Goal: Find specific page/section: Find specific page/section

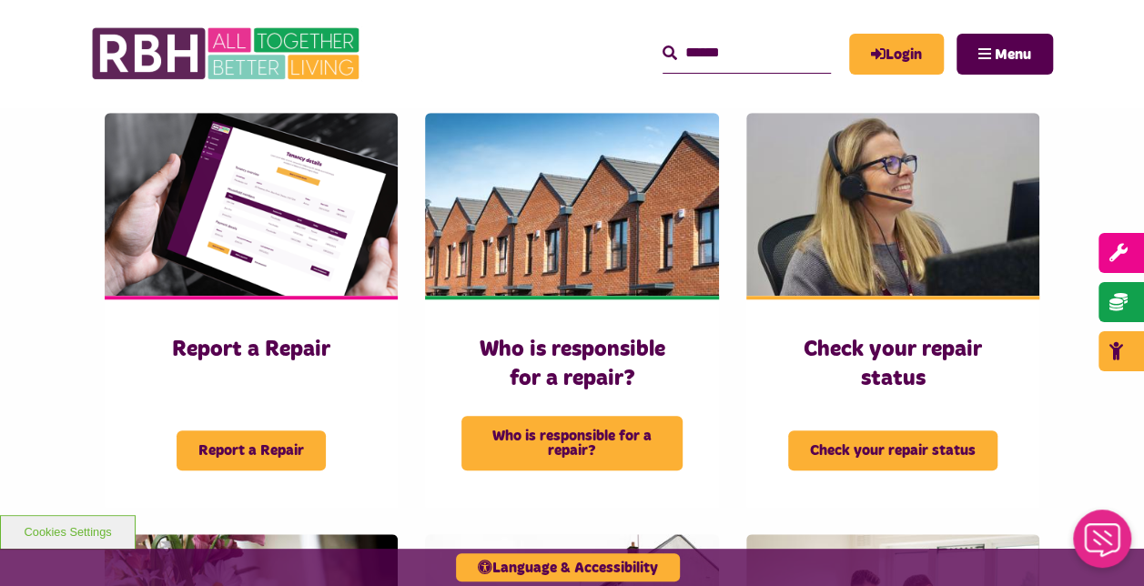
scroll to position [601, 0]
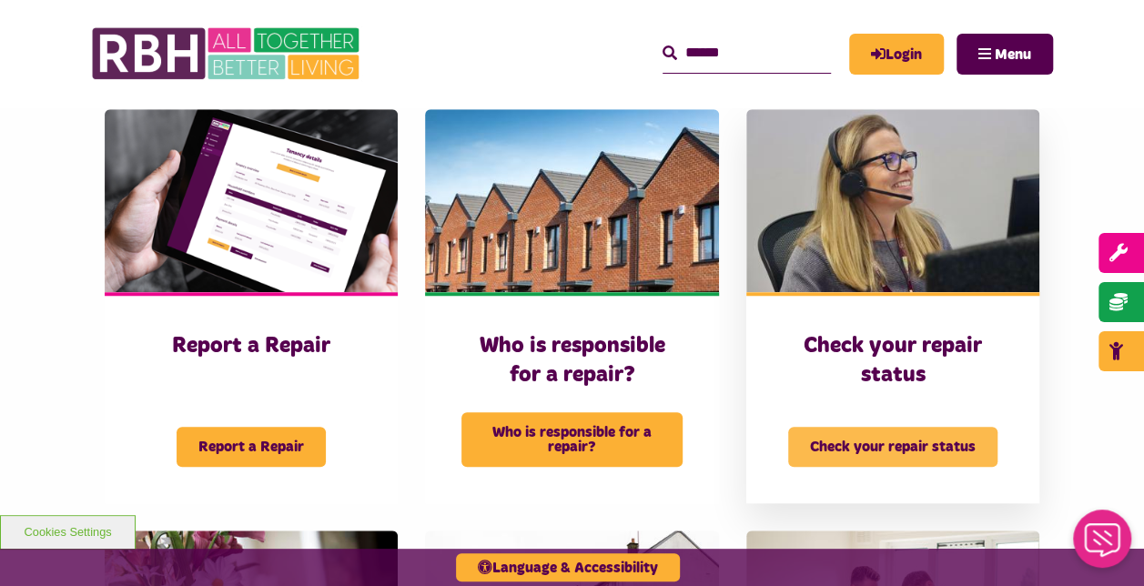
click at [876, 427] on span "Check your repair status" at bounding box center [892, 447] width 209 height 40
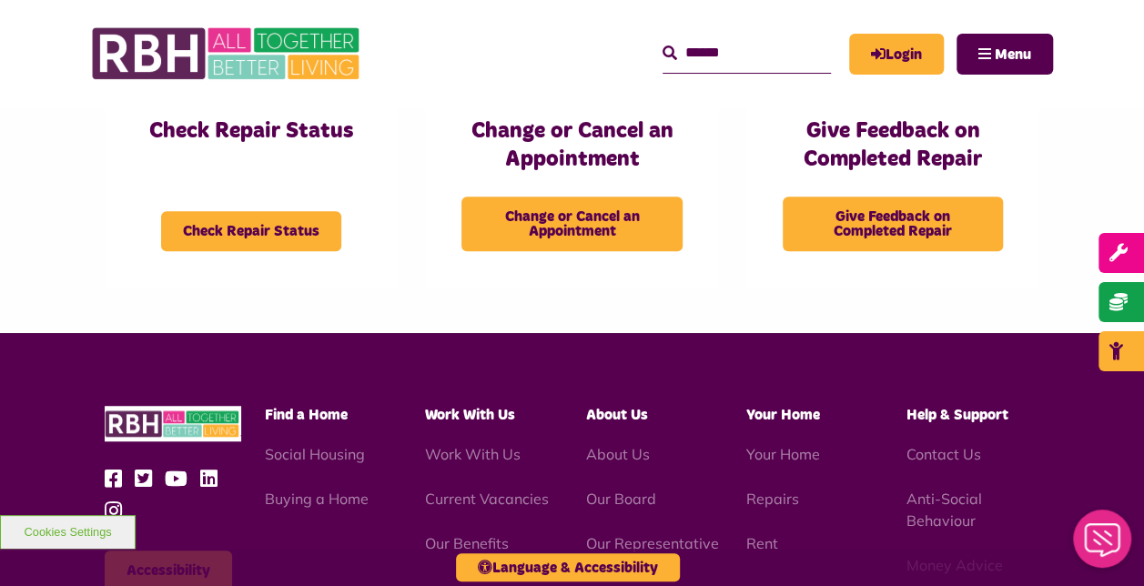
scroll to position [471, 0]
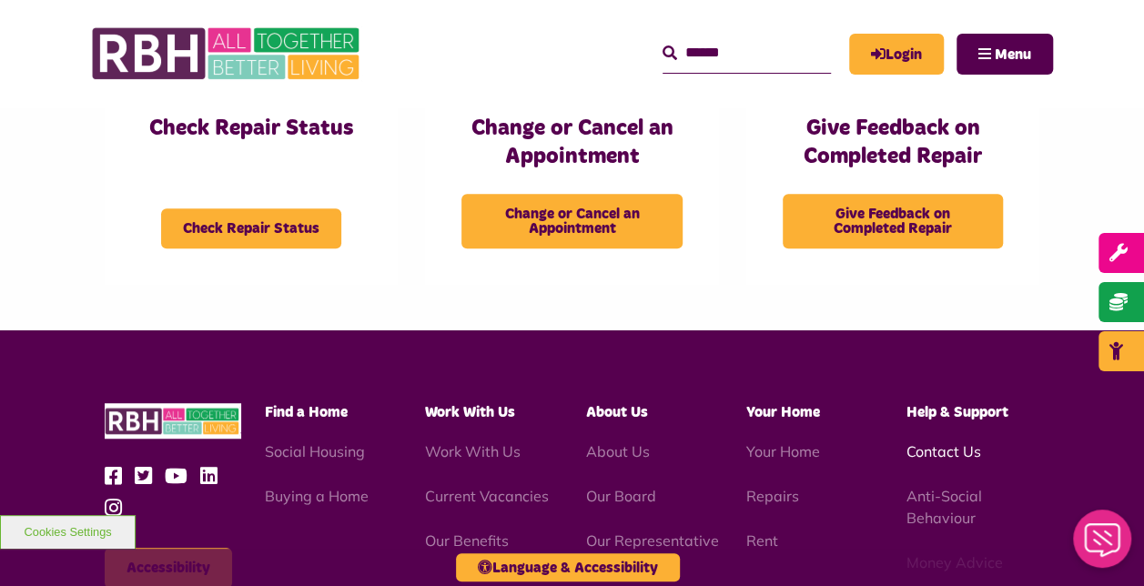
click at [934, 454] on link "Contact Us" at bounding box center [943, 451] width 75 height 18
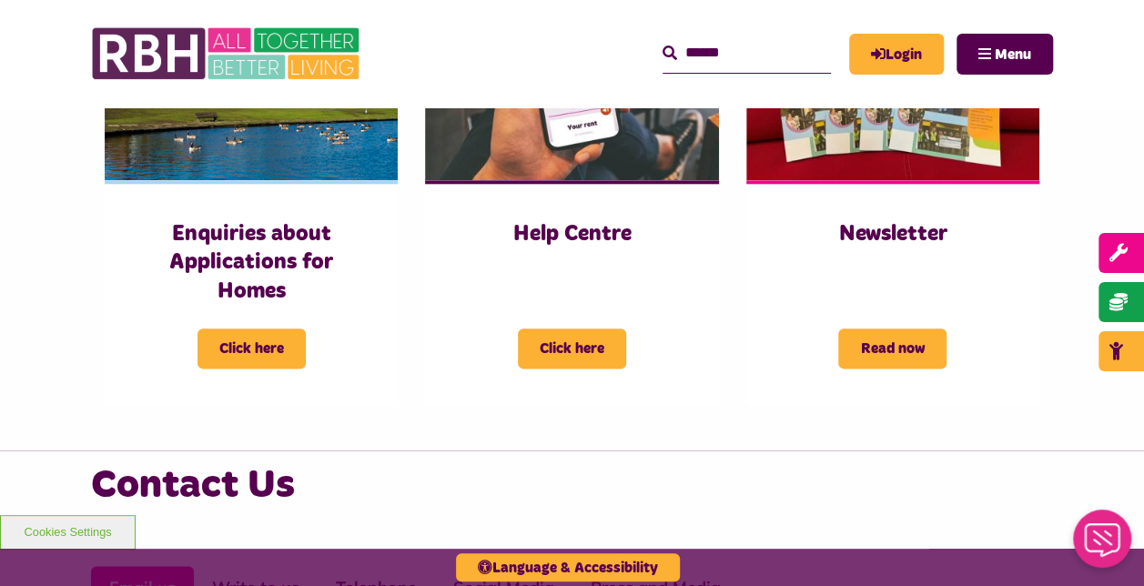
scroll to position [927, 0]
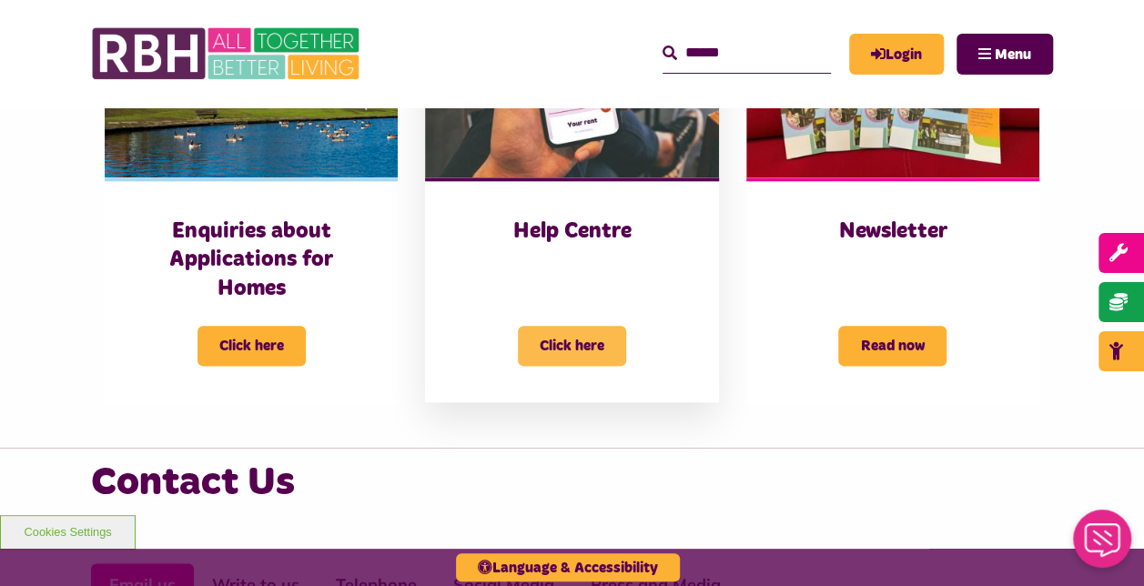
click at [599, 346] on span "Click here" at bounding box center [572, 346] width 108 height 40
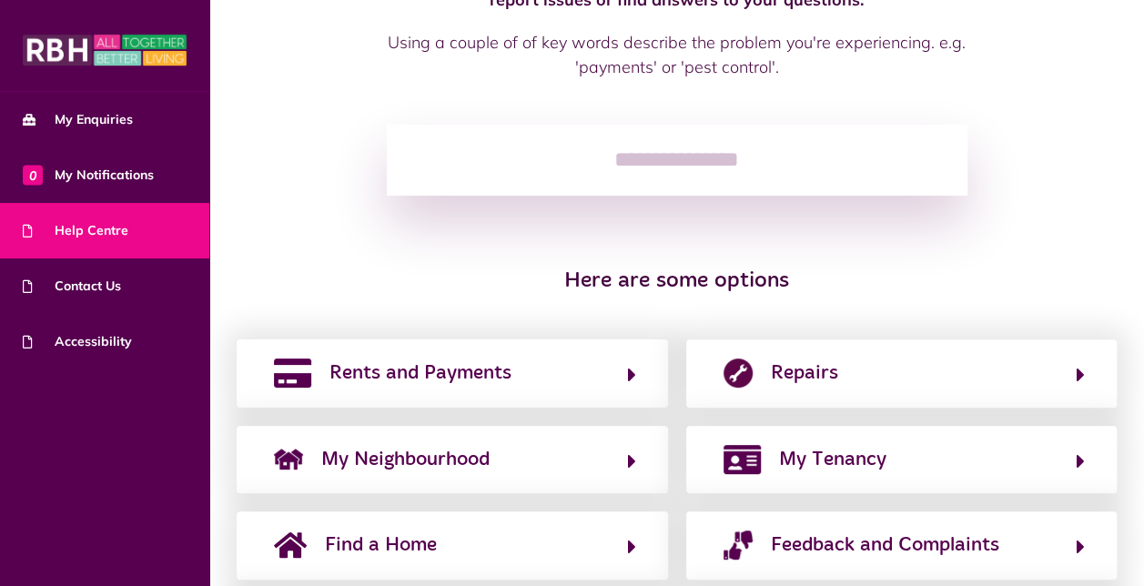
scroll to position [173, 0]
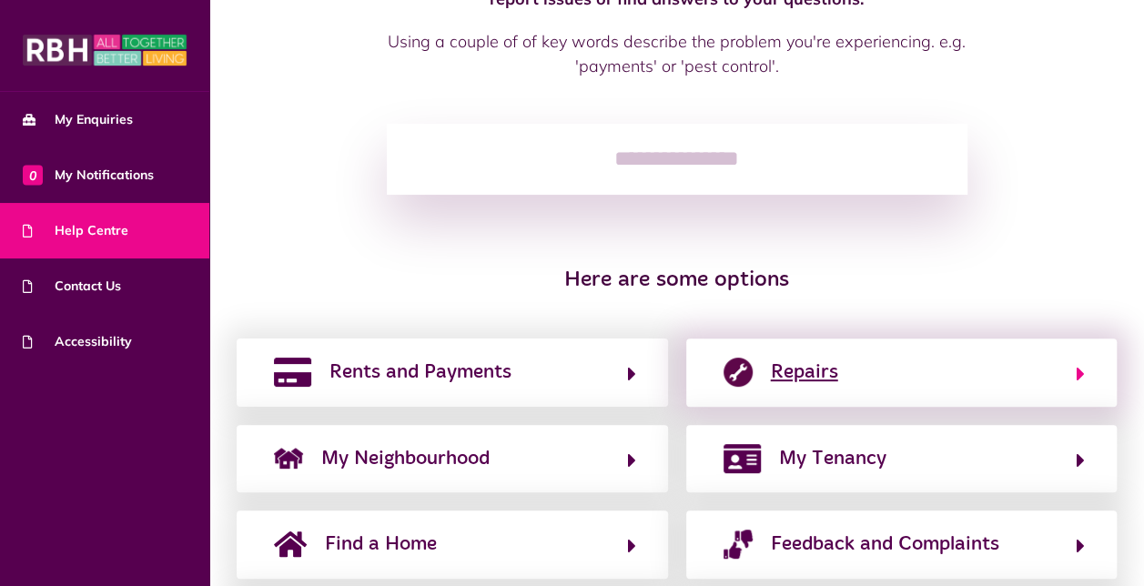
click at [1072, 373] on button "Repairs" at bounding box center [902, 372] width 368 height 31
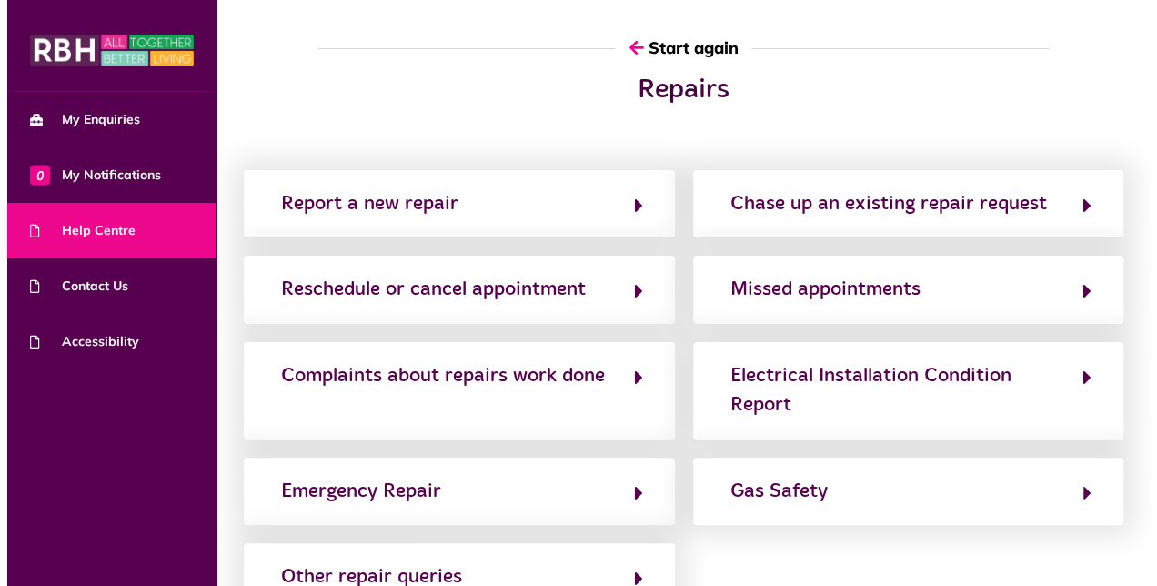
scroll to position [0, 0]
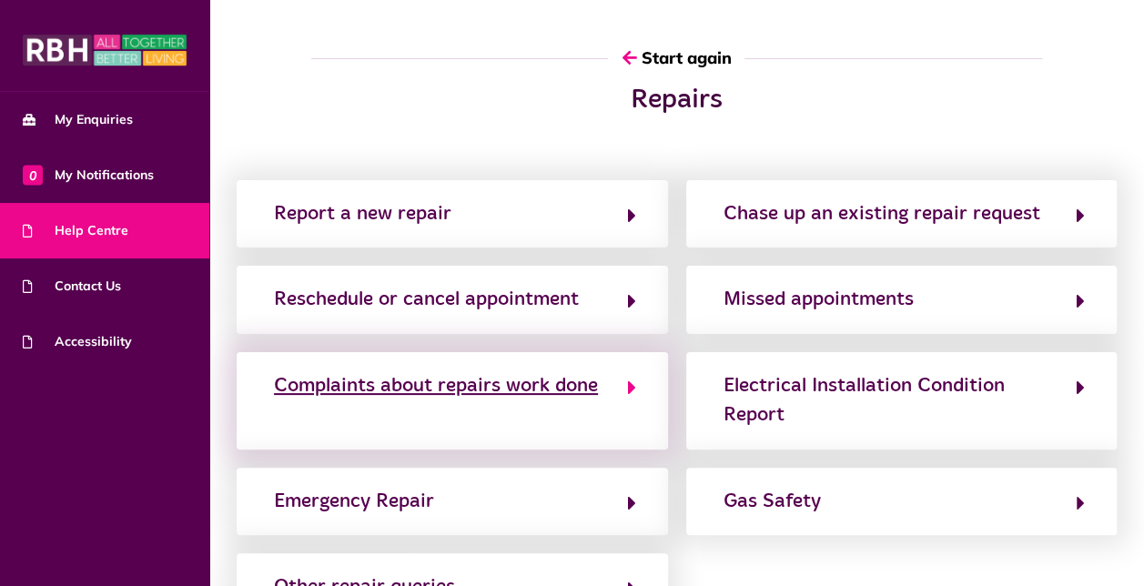
click at [526, 384] on div "Complaints about repairs work done" at bounding box center [436, 385] width 324 height 29
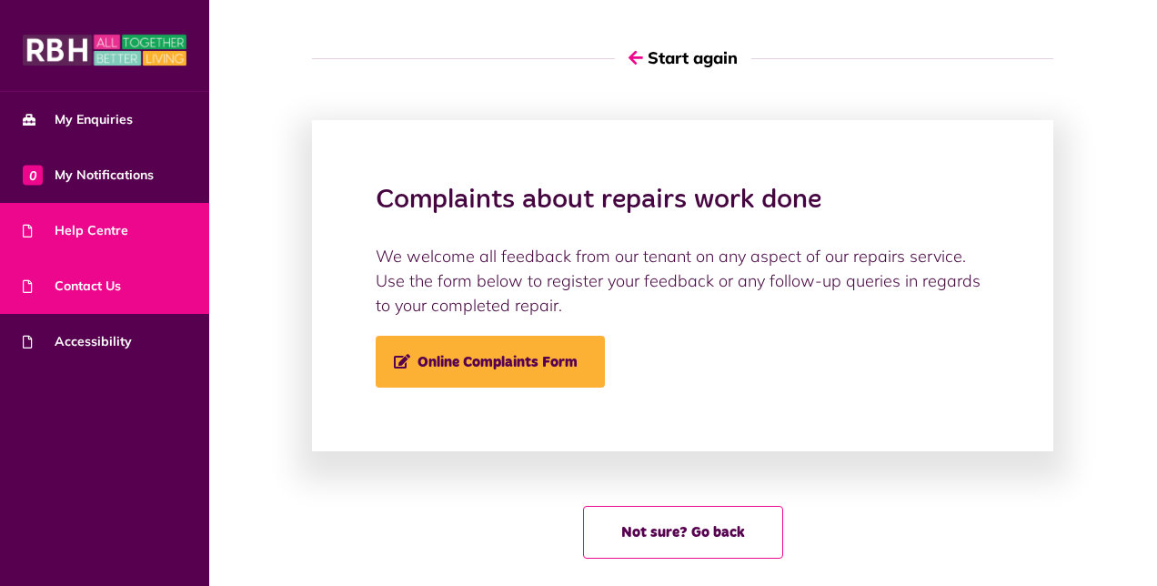
click at [76, 281] on span "Contact Us" at bounding box center [72, 286] width 98 height 19
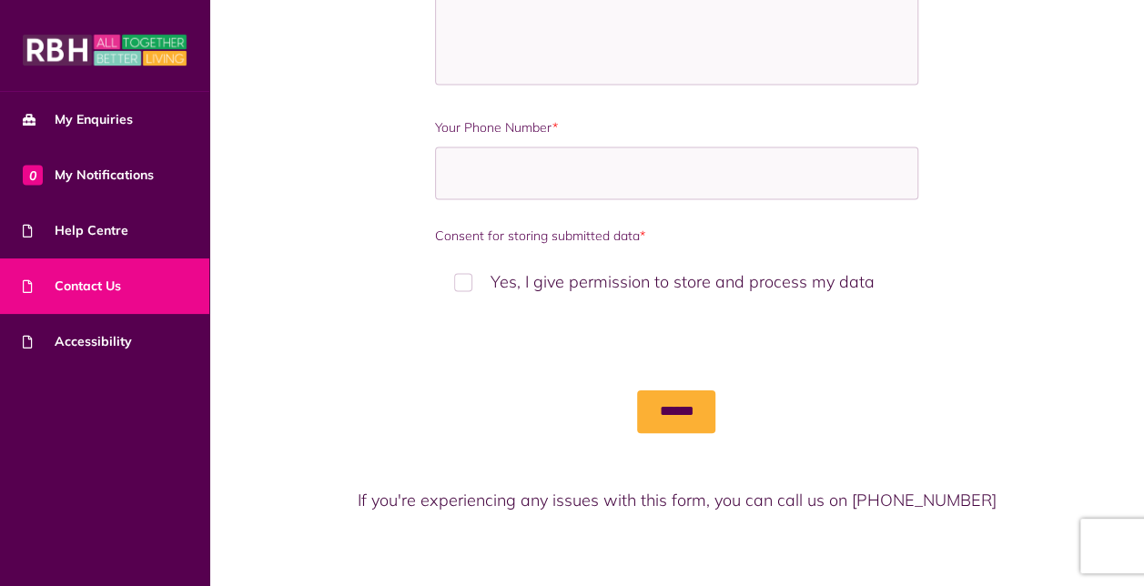
scroll to position [1199, 0]
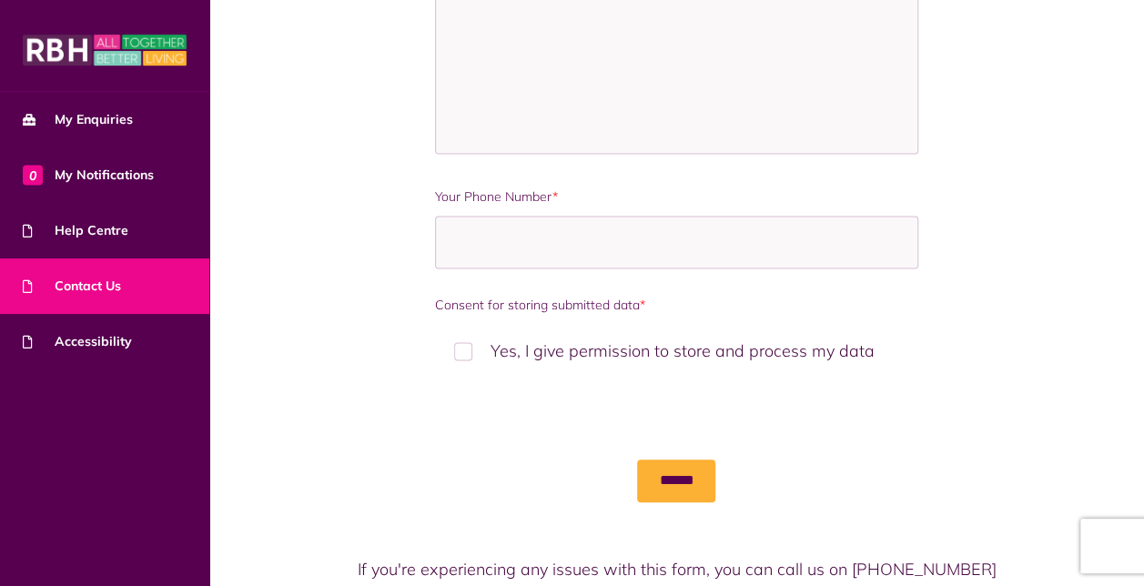
click at [1019, 557] on p "If you're experiencing any issues with this form, you can call us on 0800 027 7…" at bounding box center [677, 569] width 724 height 25
